Goal: Task Accomplishment & Management: Manage account settings

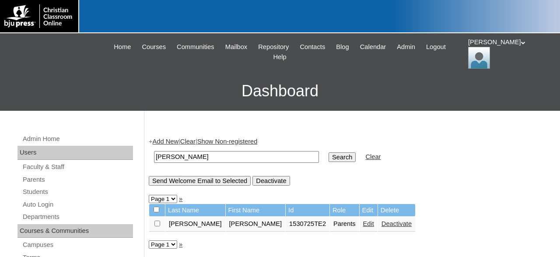
drag, startPoint x: 194, startPoint y: 155, endPoint x: 139, endPoint y: 156, distance: 55.2
click at [154, 156] on input "Penland" at bounding box center [236, 157] width 165 height 12
type input "1530725"
click at [329, 152] on input "Search" at bounding box center [342, 157] width 27 height 10
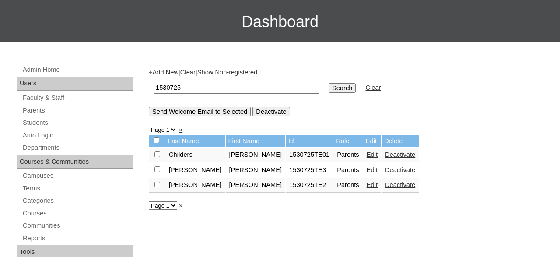
scroll to position [137, 0]
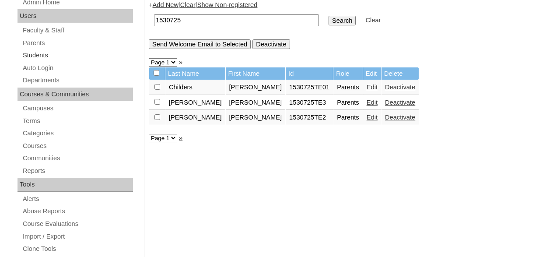
click at [44, 56] on link "Students" at bounding box center [77, 55] width 111 height 11
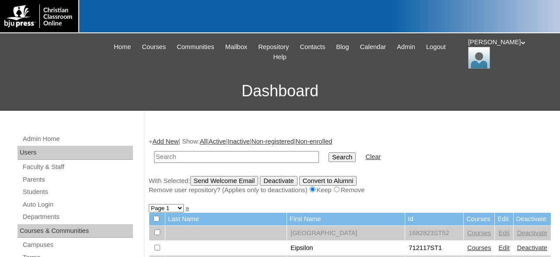
click at [264, 152] on input "text" at bounding box center [236, 157] width 165 height 12
type input "1537025"
click at [329, 152] on input "Search" at bounding box center [342, 157] width 27 height 10
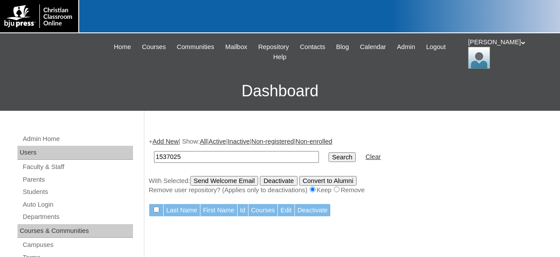
scroll to position [91, 0]
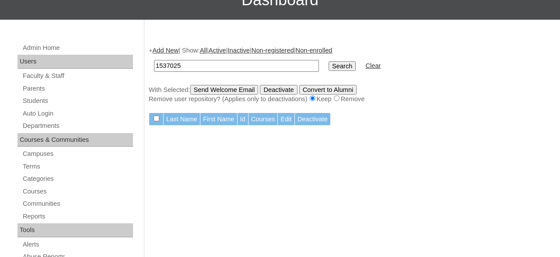
click at [169, 65] on input "1537025" at bounding box center [236, 66] width 165 height 12
type input "1530725"
click at [329, 61] on input "Search" at bounding box center [342, 66] width 27 height 10
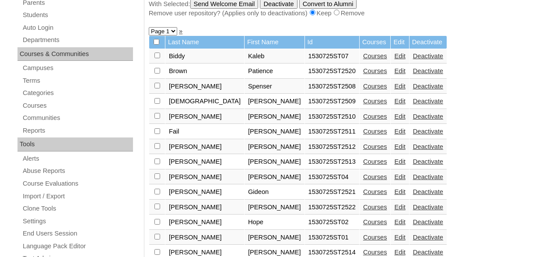
scroll to position [137, 0]
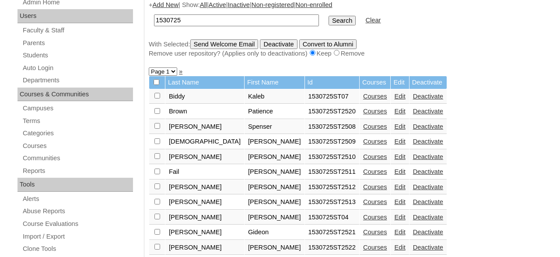
click at [394, 99] on link "Edit" at bounding box center [399, 96] width 11 height 7
click at [394, 113] on link "Edit" at bounding box center [399, 111] width 11 height 7
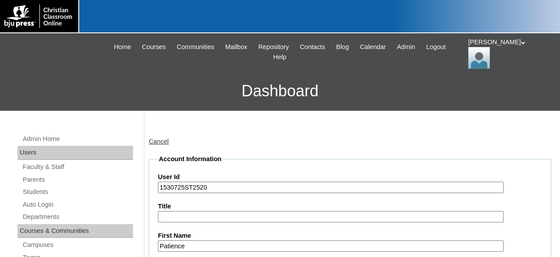
click at [521, 44] on icon at bounding box center [523, 42] width 4 height 3
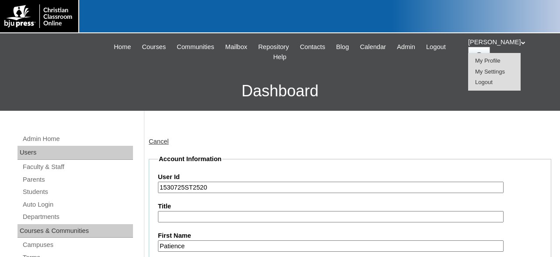
click at [491, 84] on span "Logout" at bounding box center [484, 82] width 18 height 7
